Goal: Information Seeking & Learning: Learn about a topic

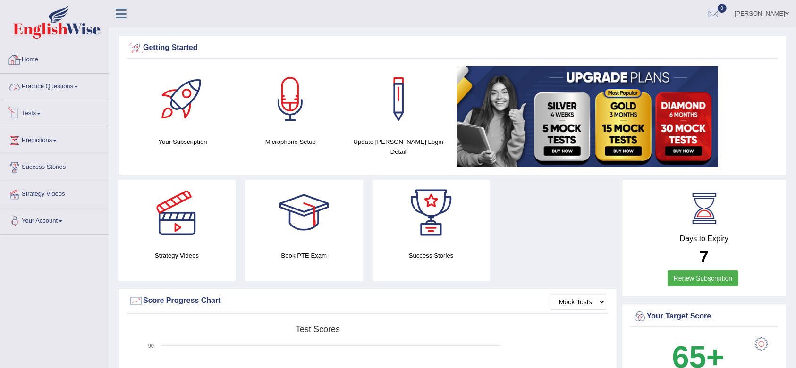
click at [40, 82] on link "Practice Questions" at bounding box center [54, 86] width 108 height 24
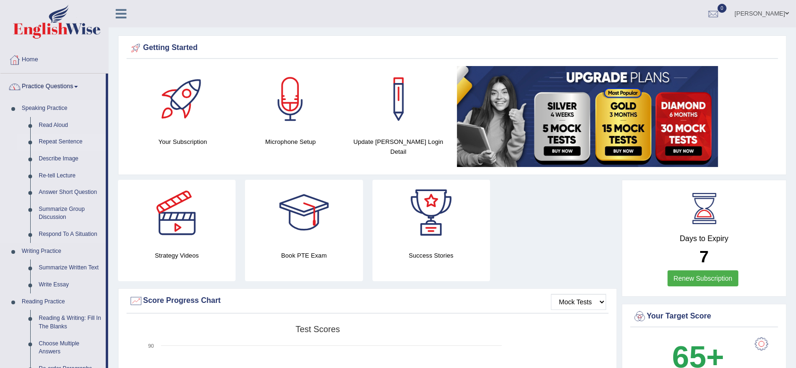
click at [49, 139] on link "Repeat Sentence" at bounding box center [69, 142] width 71 height 17
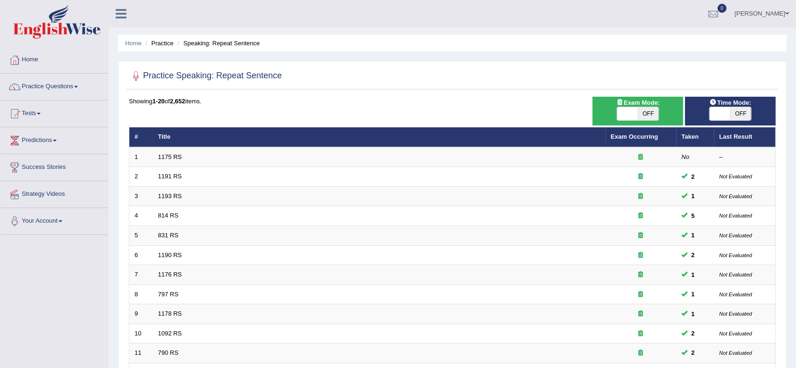
click at [173, 155] on link "1175 RS" at bounding box center [170, 156] width 24 height 7
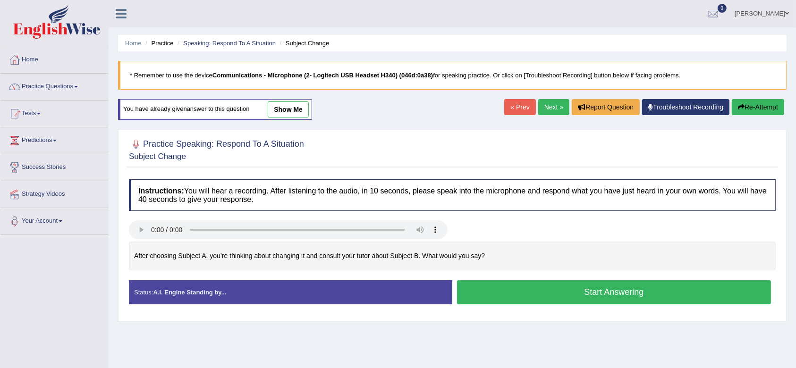
click at [302, 112] on link "show me" at bounding box center [288, 110] width 41 height 16
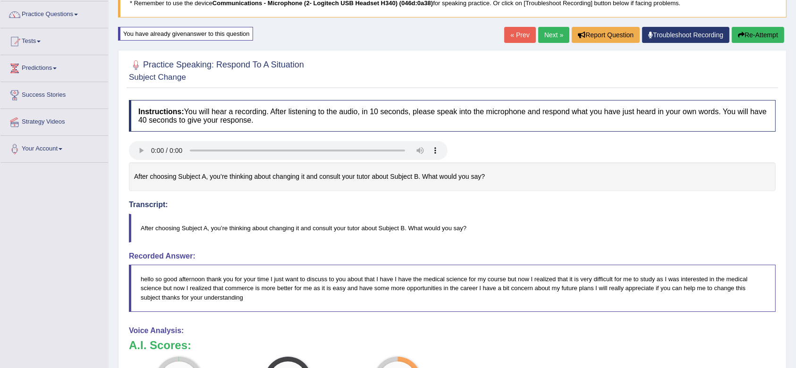
scroll to position [252, 0]
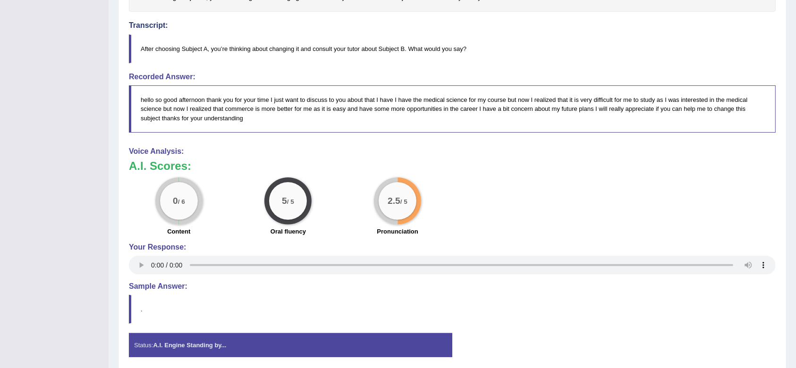
click at [485, 184] on div "0 / 6 Content 5 / 5 Oral fluency 2.5 / 5 Pronunciation" at bounding box center [452, 208] width 656 height 61
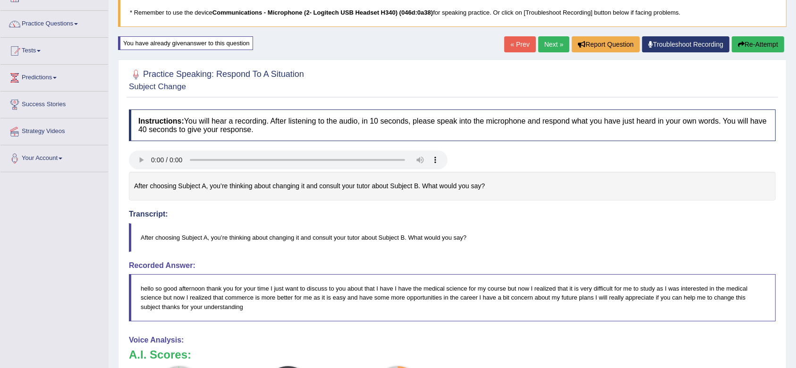
click at [36, 232] on div "Toggle navigation Home Practice Questions Speaking Practice Read Aloud Repeat S…" at bounding box center [398, 263] width 796 height 652
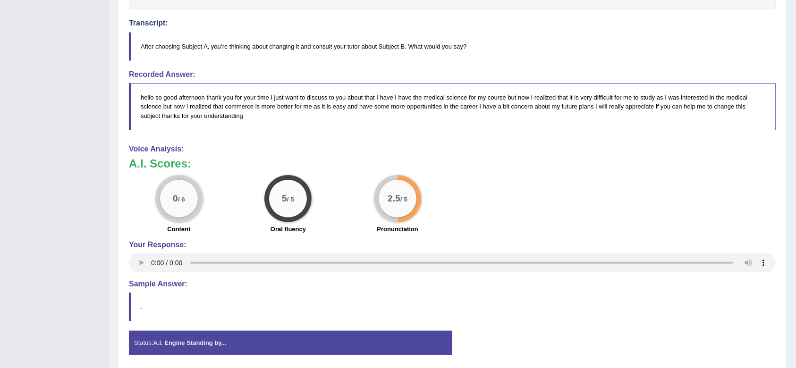
scroll to position [226, 0]
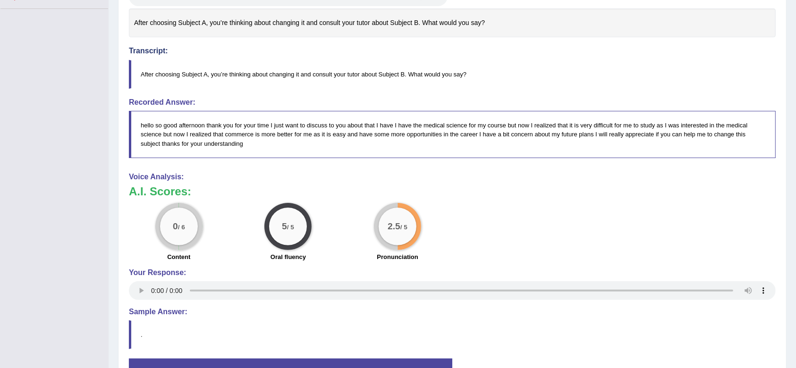
click at [512, 198] on div "A.I. Scores: 0 / 6 Content 5 / 5 Oral fluency 2.5 / 5 Pronunciation" at bounding box center [452, 225] width 647 height 78
click at [0, 189] on div "Toggle navigation Home Practice Questions Speaking Practice Read Aloud Repeat S…" at bounding box center [398, 100] width 796 height 652
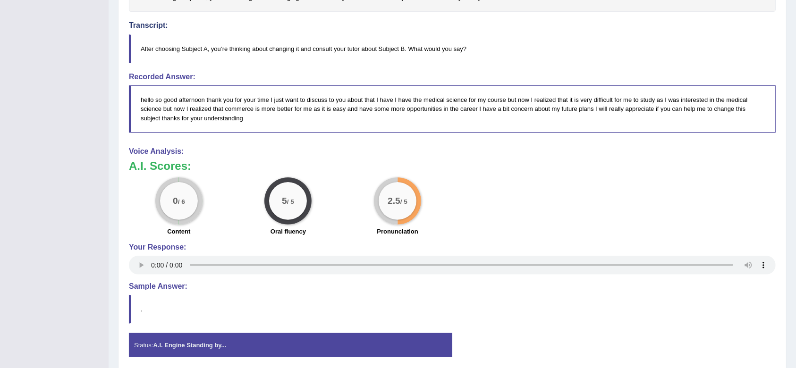
click at [528, 196] on div "0 / 6 Content 5 / 5 Oral fluency 2.5 / 5 Pronunciation" at bounding box center [452, 208] width 656 height 61
